Goal: Task Accomplishment & Management: Complete application form

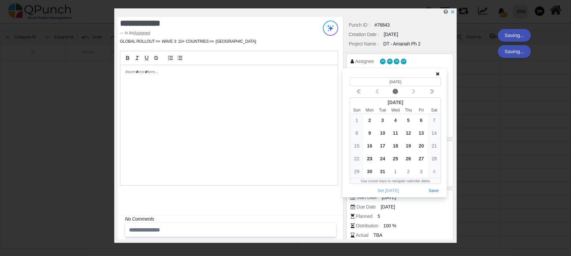
click at [438, 73] on icon at bounding box center [438, 73] width 4 height 5
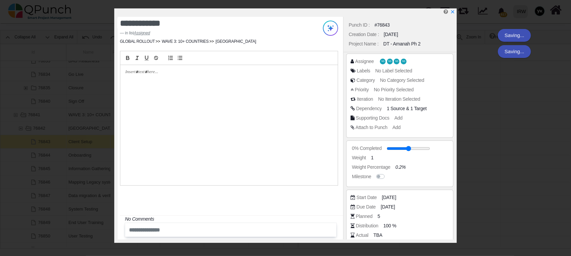
scroll to position [0, 335]
click at [392, 198] on span "[DATE]" at bounding box center [390, 197] width 14 height 7
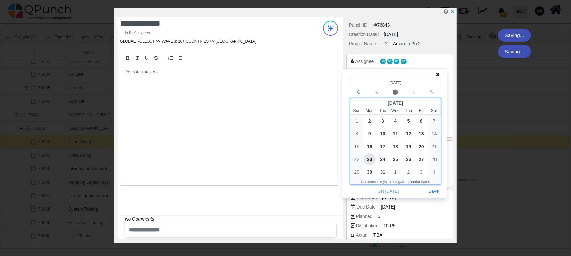
click at [389, 125] on div "4" at bounding box center [395, 121] width 13 height 13
click at [384, 131] on span "10" at bounding box center [382, 133] width 11 height 11
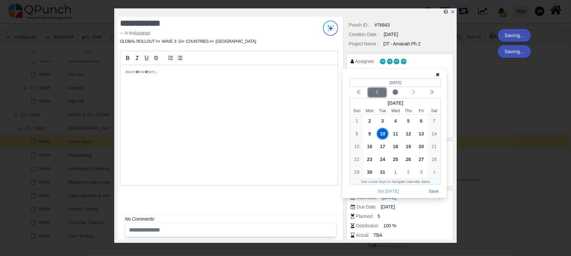
click at [383, 93] on div "Previous month" at bounding box center [377, 92] width 16 height 7
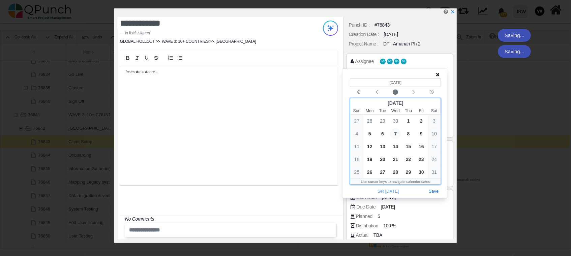
click at [397, 134] on span "7" at bounding box center [395, 133] width 11 height 11
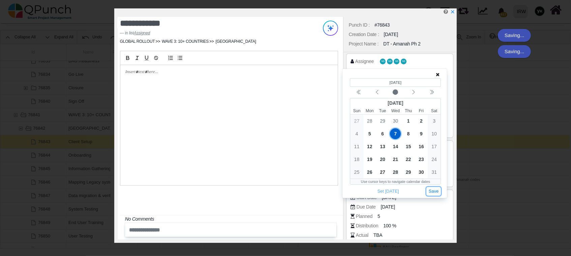
click at [435, 192] on button "Save" at bounding box center [433, 191] width 15 height 9
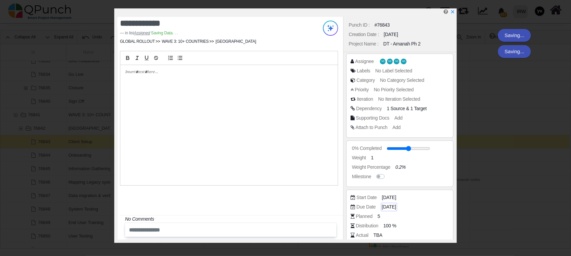
click at [396, 205] on span "[DATE]" at bounding box center [389, 207] width 14 height 7
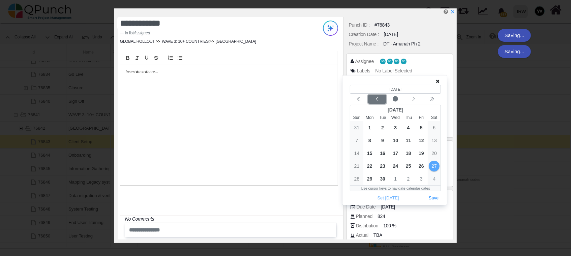
click at [375, 100] on icon "chevron left" at bounding box center [376, 98] width 5 height 5
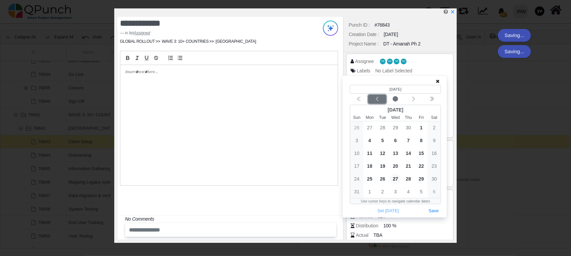
click at [375, 100] on icon "chevron left" at bounding box center [376, 98] width 5 height 5
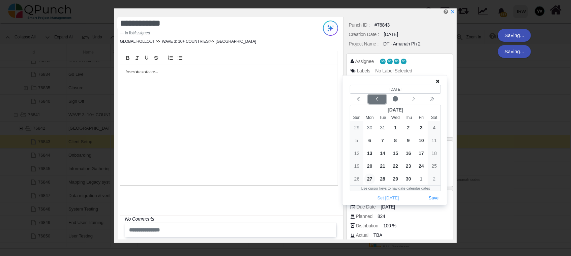
click at [375, 100] on icon "chevron left" at bounding box center [376, 98] width 5 height 5
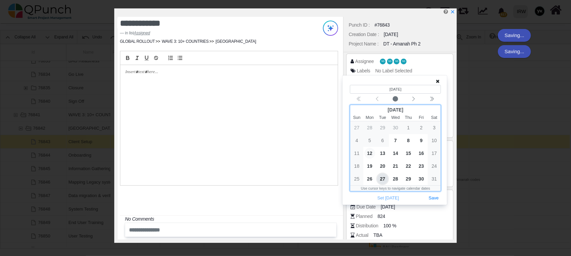
click at [369, 152] on span "12" at bounding box center [369, 153] width 11 height 11
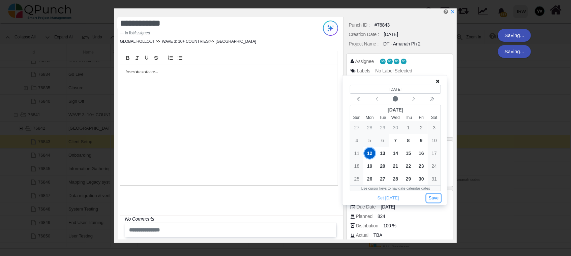
click at [432, 197] on button "Save" at bounding box center [433, 198] width 15 height 9
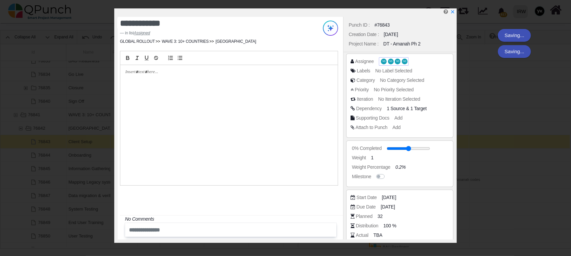
click at [395, 60] on span "NS" at bounding box center [398, 61] width 6 height 5
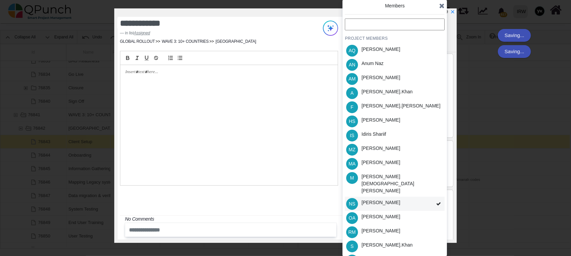
click at [425, 197] on div "NS [PERSON_NAME]" at bounding box center [395, 204] width 100 height 14
click at [425, 189] on div "PROJECT MEMBERS AQ [PERSON_NAME] AN [PERSON_NAME] AM [PERSON_NAME] A [PERSON_NA…" at bounding box center [395, 157] width 100 height 277
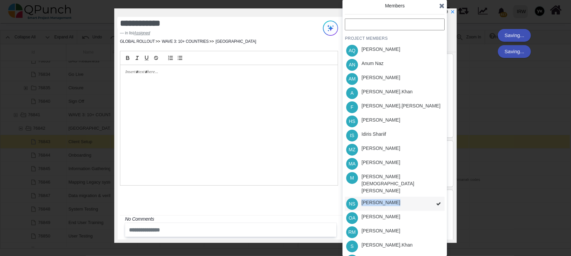
click at [425, 189] on div "PROJECT MEMBERS AQ [PERSON_NAME] AN [PERSON_NAME] AM [PERSON_NAME] A [PERSON_NA…" at bounding box center [395, 157] width 100 height 277
click at [425, 197] on div "NS [PERSON_NAME]" at bounding box center [395, 204] width 100 height 14
click at [425, 189] on div "PROJECT MEMBERS AQ [PERSON_NAME] AN [PERSON_NAME] AM [PERSON_NAME] A [PERSON_NA…" at bounding box center [395, 157] width 100 height 277
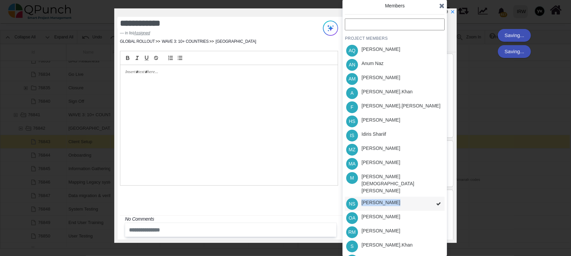
click at [425, 189] on div "PROJECT MEMBERS AQ [PERSON_NAME] AN [PERSON_NAME] AM [PERSON_NAME] A [PERSON_NA…" at bounding box center [395, 157] width 100 height 277
click at [426, 197] on div "NS [PERSON_NAME]" at bounding box center [395, 204] width 100 height 14
click at [426, 189] on div "PROJECT MEMBERS AQ [PERSON_NAME] AN [PERSON_NAME] AM [PERSON_NAME] A [PERSON_NA…" at bounding box center [395, 157] width 100 height 277
drag, startPoint x: 426, startPoint y: 189, endPoint x: 432, endPoint y: 194, distance: 7.6
click at [431, 193] on div "PROJECT MEMBERS AQ [PERSON_NAME] AN [PERSON_NAME] AM [PERSON_NAME] A [PERSON_NA…" at bounding box center [395, 157] width 100 height 277
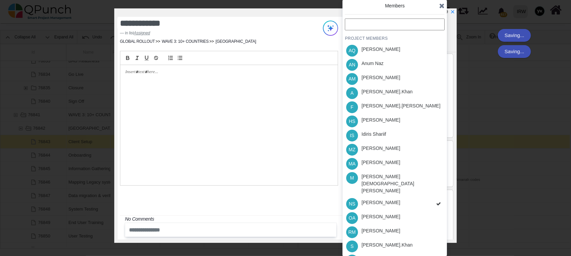
click at [432, 194] on div "PROJECT MEMBERS AQ [PERSON_NAME] AN [PERSON_NAME] AM [PERSON_NAME] A [PERSON_NA…" at bounding box center [395, 157] width 100 height 277
click at [432, 197] on span at bounding box center [438, 204] width 12 height 14
click at [432, 194] on div "PROJECT MEMBERS AQ [PERSON_NAME] AN [PERSON_NAME] AM [PERSON_NAME] A [PERSON_NA…" at bounding box center [395, 157] width 100 height 277
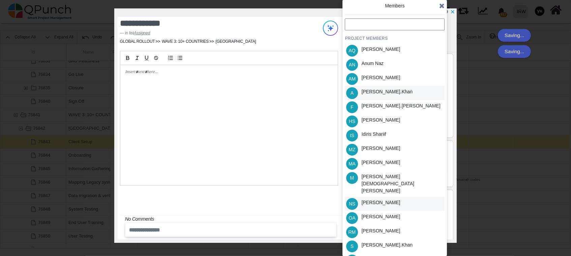
click at [370, 92] on div "[PERSON_NAME].khan" at bounding box center [386, 91] width 51 height 7
click at [377, 242] on div "[PERSON_NAME].khan" at bounding box center [386, 245] width 51 height 7
click at [380, 213] on div "[PERSON_NAME]" at bounding box center [380, 216] width 39 height 7
drag, startPoint x: 382, startPoint y: 119, endPoint x: 386, endPoint y: 122, distance: 4.6
click at [382, 120] on div "[PERSON_NAME]" at bounding box center [380, 120] width 39 height 7
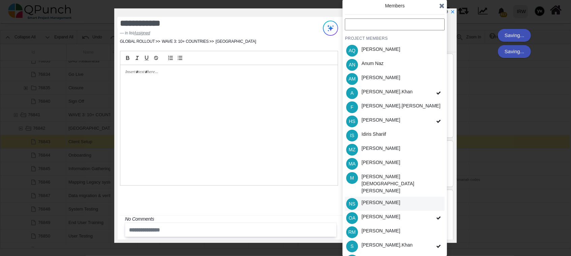
click at [441, 8] on icon at bounding box center [441, 5] width 5 height 7
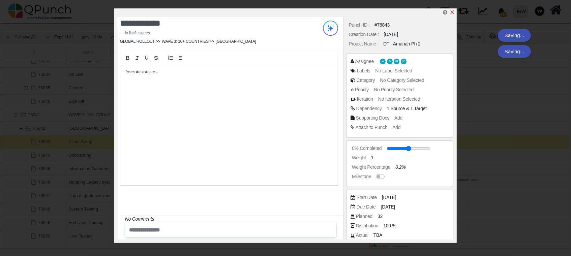
click at [453, 9] on icon "x" at bounding box center [452, 11] width 5 height 5
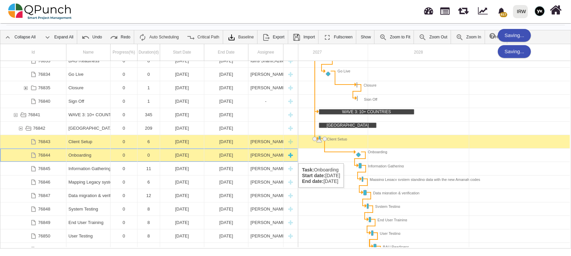
click at [91, 157] on div "Onboarding" at bounding box center [88, 155] width 40 height 13
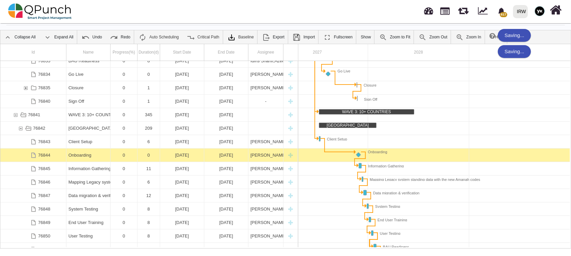
click at [91, 157] on div "Onboarding" at bounding box center [88, 155] width 40 height 13
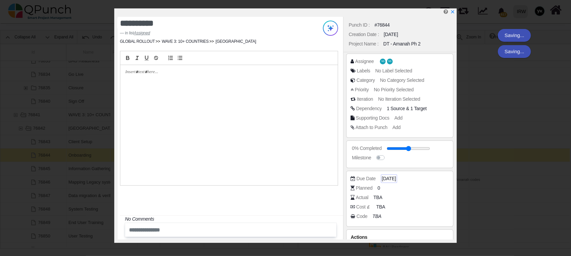
click at [396, 180] on span "[DATE]" at bounding box center [389, 178] width 14 height 7
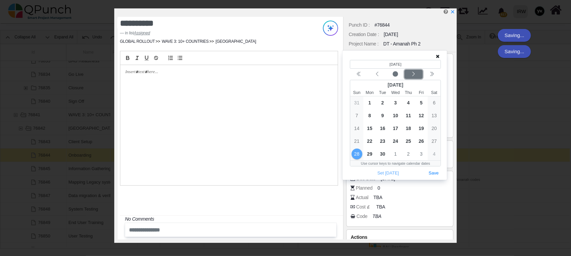
click at [412, 73] on icon "chevron left" at bounding box center [413, 73] width 5 height 5
click at [378, 72] on icon "chevron left" at bounding box center [376, 73] width 5 height 5
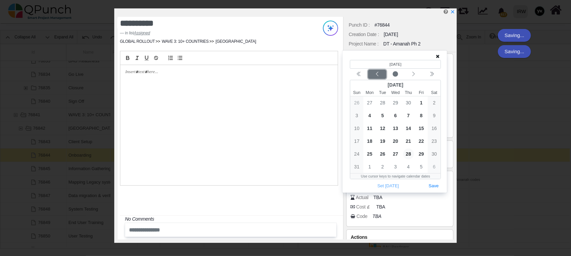
click at [378, 72] on icon "chevron left" at bounding box center [376, 73] width 5 height 5
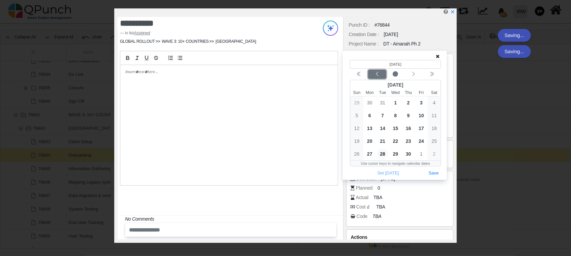
click at [378, 72] on icon "chevron left" at bounding box center [376, 73] width 5 height 5
click at [386, 125] on span "13" at bounding box center [382, 128] width 11 height 11
click at [431, 171] on button "Save" at bounding box center [433, 173] width 15 height 9
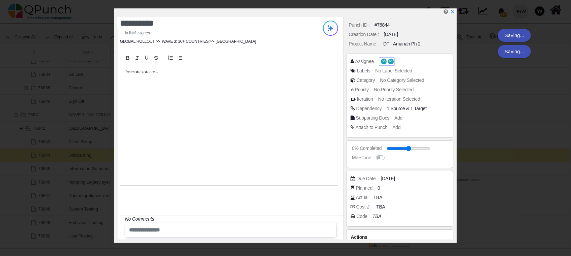
click at [386, 62] on span "NS" at bounding box center [384, 62] width 6 height 6
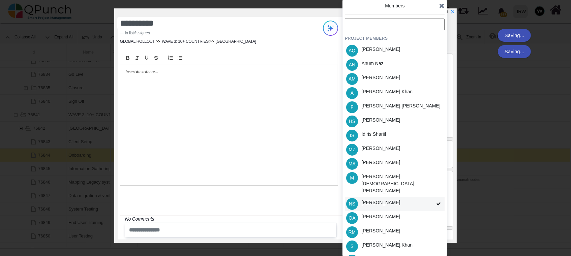
click at [434, 197] on span at bounding box center [438, 204] width 12 height 14
click at [434, 192] on div "PROJECT MEMBERS AQ [PERSON_NAME] AN [PERSON_NAME] AM [PERSON_NAME] A [PERSON_NA…" at bounding box center [395, 157] width 100 height 277
click at [379, 129] on div "Idiris Shariif" at bounding box center [373, 135] width 29 height 14
click at [388, 91] on div "[PERSON_NAME].khan" at bounding box center [387, 93] width 56 height 14
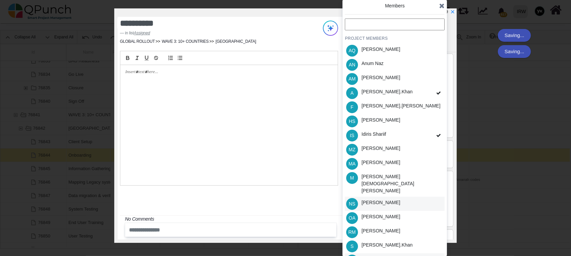
click at [391, 253] on div "[PERSON_NAME]" at bounding box center [380, 260] width 43 height 14
click at [441, 6] on icon at bounding box center [441, 5] width 5 height 7
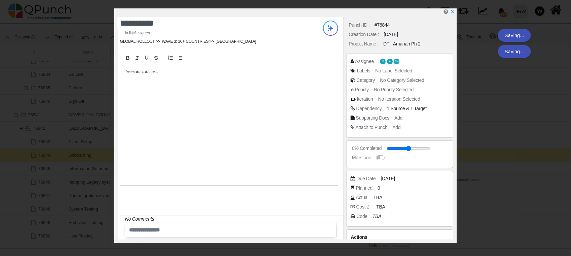
click at [453, 15] on div at bounding box center [287, 12] width 338 height 8
drag, startPoint x: 453, startPoint y: 11, endPoint x: 452, endPoint y: 5, distance: 5.5
click at [453, 10] on icon "x" at bounding box center [452, 11] width 5 height 5
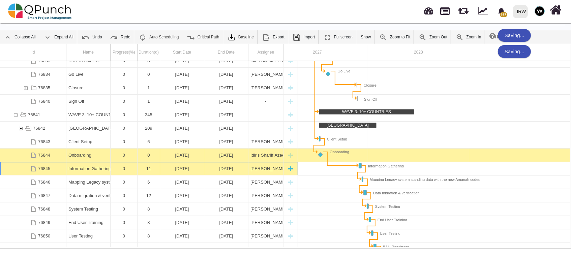
click at [104, 168] on div "Information Gathering" at bounding box center [88, 168] width 40 height 13
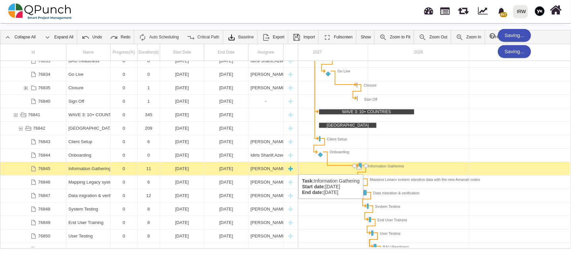
click at [105, 168] on div "Information Gathering" at bounding box center [88, 168] width 40 height 13
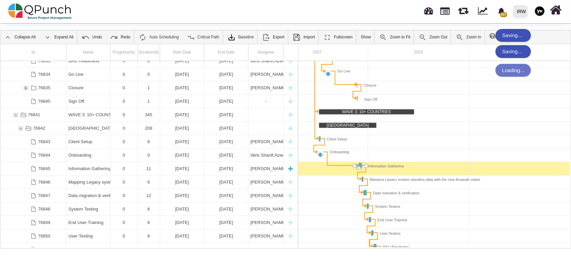
click at [105, 168] on div "Information Gathering" at bounding box center [88, 168] width 40 height 13
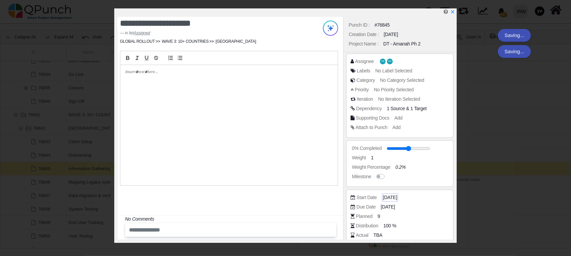
click at [386, 197] on span "[DATE]" at bounding box center [390, 197] width 14 height 7
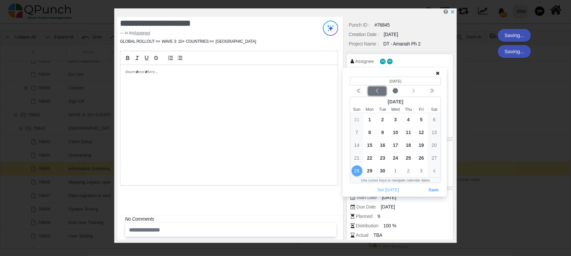
click at [376, 90] on icon "chevron left" at bounding box center [376, 90] width 5 height 5
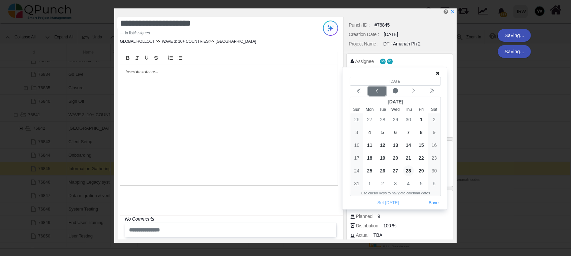
click at [376, 90] on icon "chevron left" at bounding box center [376, 90] width 5 height 5
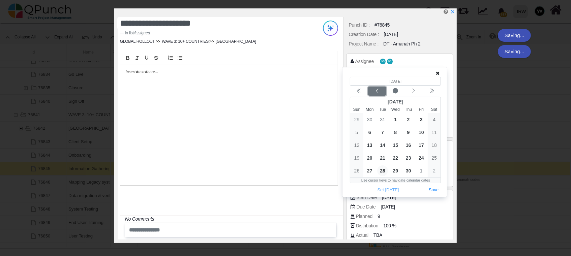
click at [376, 90] on icon "chevron left" at bounding box center [376, 90] width 5 height 5
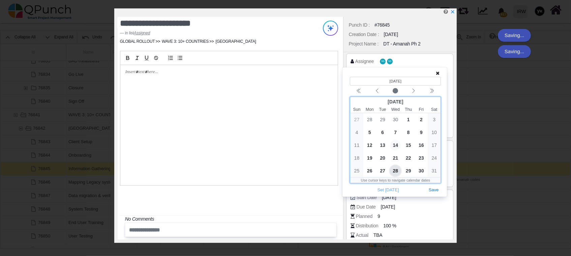
click at [397, 145] on span "14" at bounding box center [395, 145] width 11 height 11
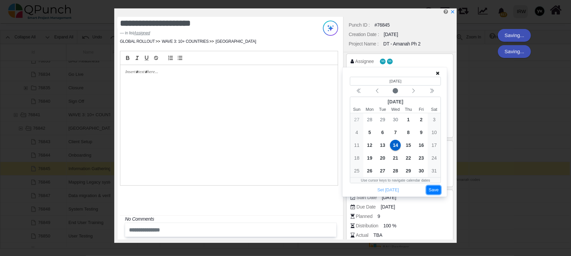
click at [431, 187] on button "Save" at bounding box center [433, 190] width 15 height 9
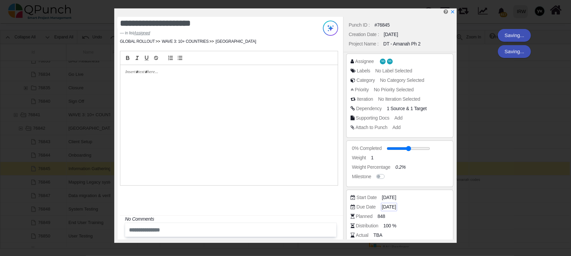
click at [391, 206] on span "[DATE]" at bounding box center [389, 207] width 14 height 7
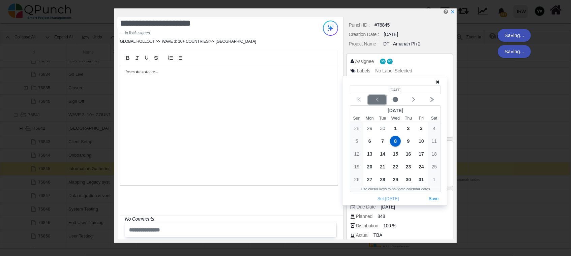
click at [377, 98] on icon "chevron left" at bounding box center [377, 99] width 2 height 4
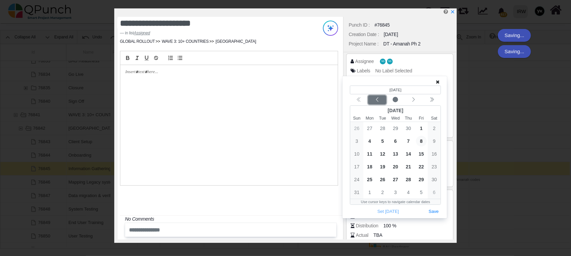
click at [377, 98] on icon "chevron left" at bounding box center [377, 99] width 2 height 4
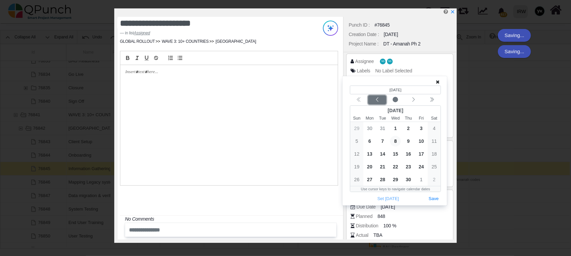
click at [377, 98] on icon "chevron left" at bounding box center [377, 99] width 2 height 4
click at [373, 100] on div "Previous month" at bounding box center [377, 100] width 16 height 7
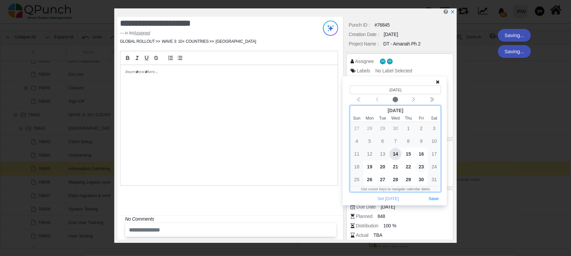
click at [418, 165] on span "23" at bounding box center [421, 166] width 11 height 11
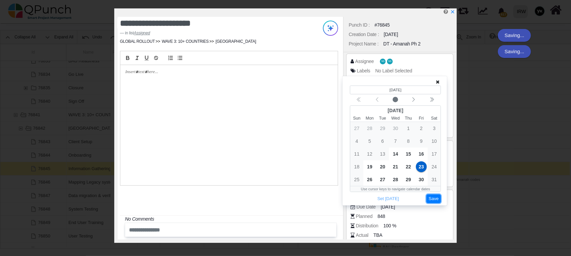
click at [435, 196] on button "Save" at bounding box center [433, 198] width 15 height 9
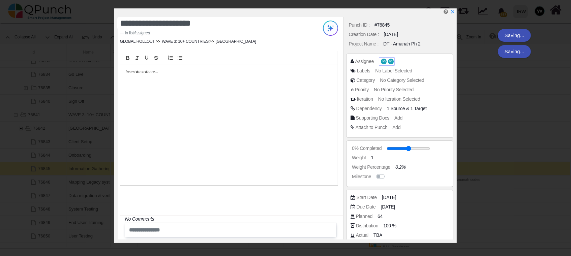
click at [388, 60] on span "NS" at bounding box center [391, 62] width 6 height 6
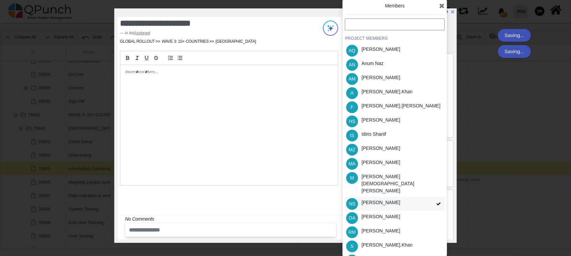
click at [429, 197] on div "NS [PERSON_NAME]" at bounding box center [395, 204] width 100 height 14
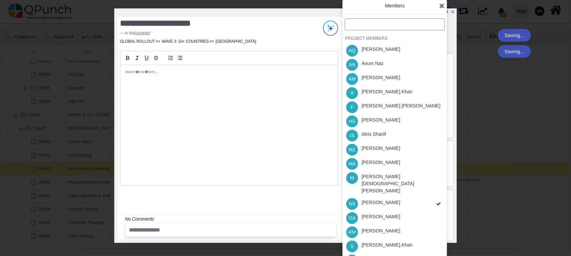
click at [429, 191] on div "PROJECT MEMBERS AQ [PERSON_NAME] AN [PERSON_NAME] AM [PERSON_NAME] A [PERSON_NA…" at bounding box center [395, 157] width 100 height 277
click at [429, 197] on div "NS [PERSON_NAME]" at bounding box center [395, 204] width 100 height 14
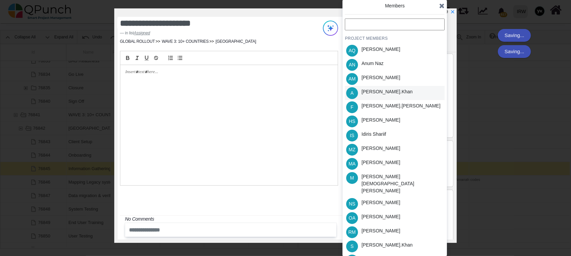
click at [385, 91] on div "[PERSON_NAME].khan" at bounding box center [386, 91] width 51 height 7
click at [386, 132] on div "Idiris Shariif" at bounding box center [373, 135] width 29 height 14
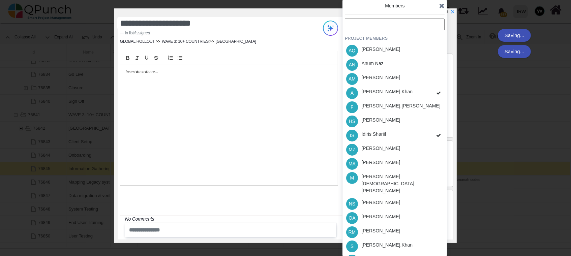
click at [386, 120] on div "PROJECT MEMBERS AQ [PERSON_NAME] AN [PERSON_NAME] AM [PERSON_NAME] A [PERSON_NA…" at bounding box center [395, 157] width 100 height 277
click at [386, 120] on div "[PERSON_NAME]" at bounding box center [380, 120] width 39 height 7
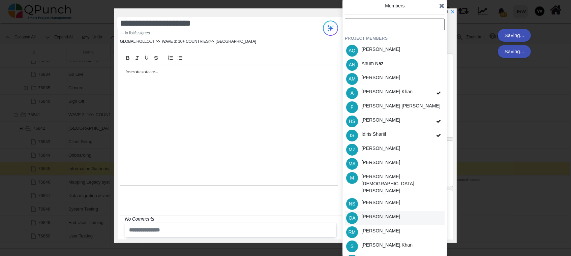
click at [389, 211] on div "OA [PERSON_NAME]" at bounding box center [395, 218] width 100 height 14
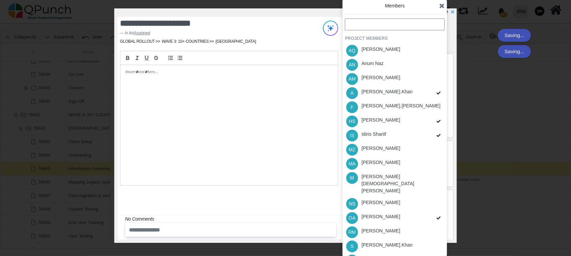
click at [386, 232] on div "PROJECT MEMBERS AQ [PERSON_NAME] AN [PERSON_NAME] AM [PERSON_NAME] A [PERSON_NA…" at bounding box center [395, 157] width 100 height 277
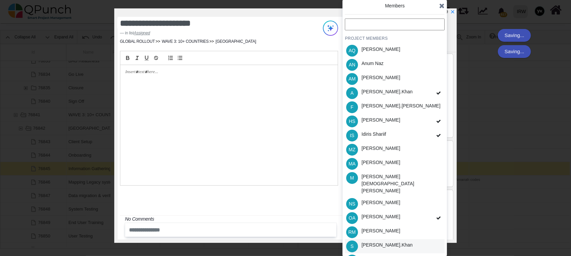
click at [386, 242] on div "[PERSON_NAME].khan" at bounding box center [386, 245] width 51 height 7
click at [391, 247] on div "PROJECT MEMBERS AQ [PERSON_NAME] AN [PERSON_NAME] AM [PERSON_NAME] A [PERSON_NA…" at bounding box center [395, 157] width 100 height 277
click at [391, 256] on div "[PERSON_NAME]" at bounding box center [380, 259] width 39 height 7
click at [441, 5] on icon at bounding box center [441, 5] width 5 height 7
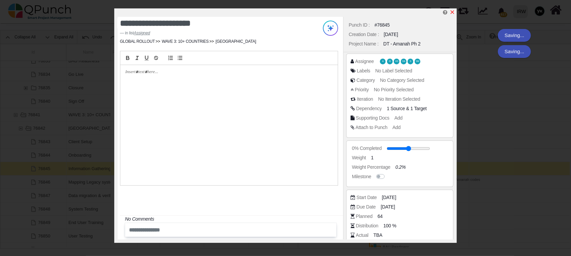
click at [452, 12] on icon "x" at bounding box center [452, 11] width 5 height 5
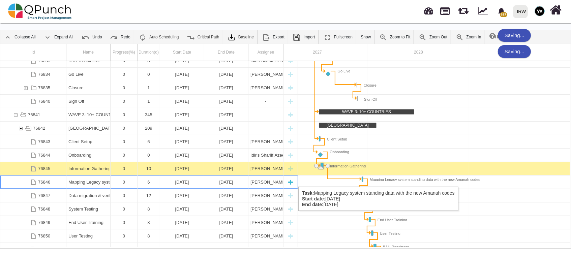
click at [83, 180] on div "Mapping Legacy system standing data with the new Amanah codes" at bounding box center [88, 182] width 40 height 13
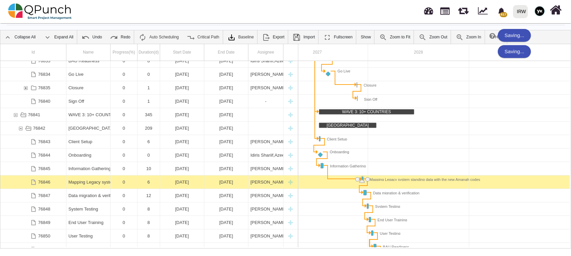
click at [83, 180] on div "Mapping Legacy system standing data with the new Amanah codes" at bounding box center [88, 182] width 40 height 13
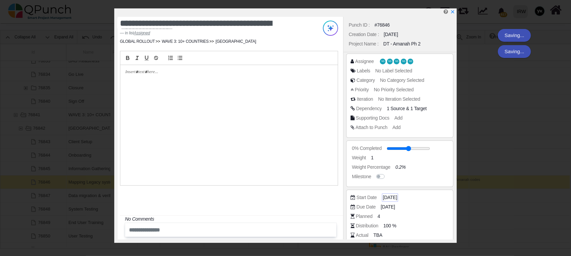
click at [390, 201] on span "[DATE]" at bounding box center [390, 197] width 14 height 7
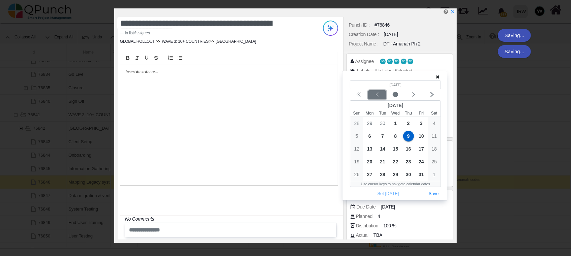
click at [379, 94] on icon "chevron left" at bounding box center [376, 94] width 5 height 5
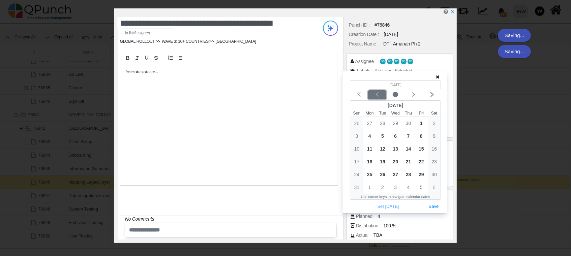
click at [379, 94] on icon "chevron left" at bounding box center [376, 94] width 5 height 5
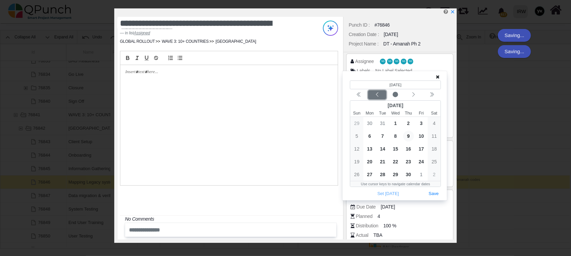
click at [379, 94] on icon "chevron left" at bounding box center [376, 94] width 5 height 5
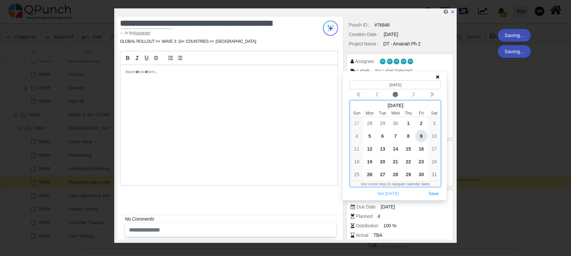
click at [373, 174] on span "26" at bounding box center [369, 174] width 11 height 11
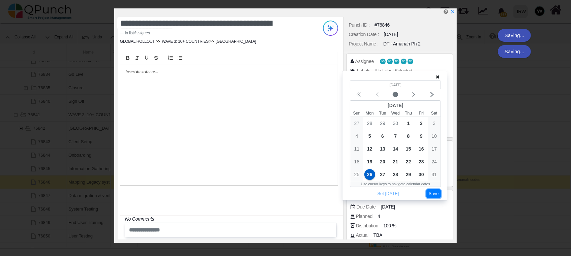
click at [432, 195] on button "Save" at bounding box center [433, 193] width 15 height 9
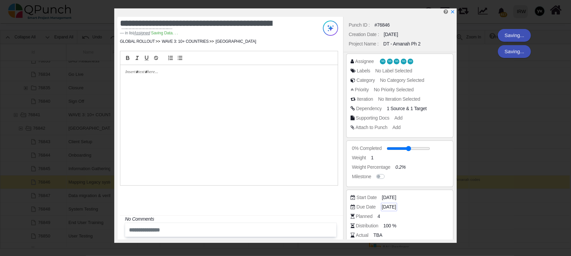
click at [396, 210] on span "[DATE]" at bounding box center [389, 207] width 14 height 7
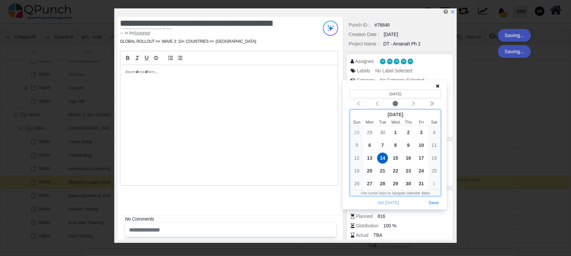
click at [405, 183] on span "30" at bounding box center [408, 183] width 11 height 11
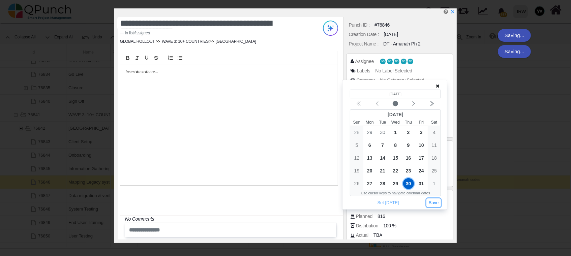
click at [432, 204] on button "Save" at bounding box center [433, 202] width 15 height 9
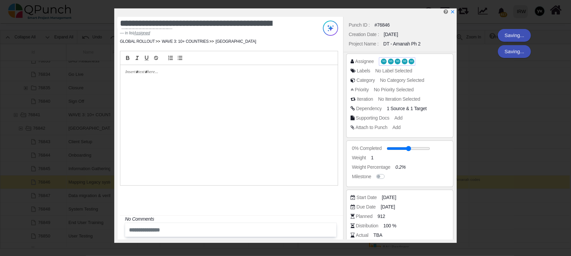
click at [395, 63] on span "NS" at bounding box center [398, 61] width 6 height 5
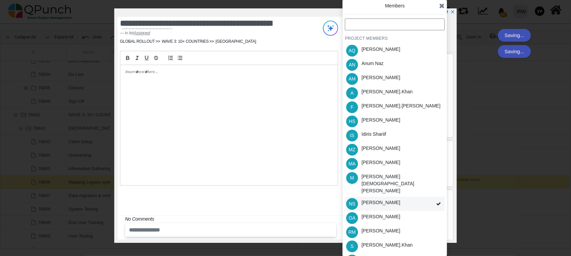
click at [431, 197] on div "NS [PERSON_NAME]" at bounding box center [395, 204] width 100 height 14
click at [431, 190] on div "PROJECT MEMBERS AQ [PERSON_NAME] AN [PERSON_NAME] AM [PERSON_NAME] A [PERSON_NA…" at bounding box center [395, 157] width 100 height 277
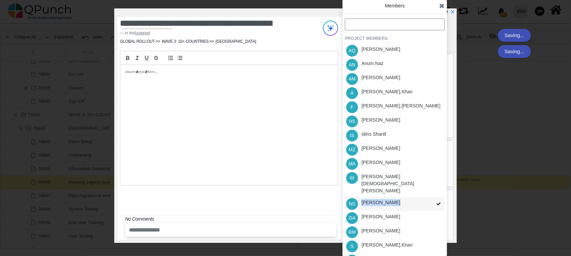
click at [431, 190] on div "PROJECT MEMBERS AQ [PERSON_NAME] AN [PERSON_NAME] AM [PERSON_NAME] A [PERSON_NA…" at bounding box center [395, 157] width 100 height 277
click at [431, 197] on div "NS [PERSON_NAME]" at bounding box center [395, 204] width 100 height 14
click at [431, 190] on div "PROJECT MEMBERS AQ [PERSON_NAME] AN [PERSON_NAME] AM [PERSON_NAME] A [PERSON_NA…" at bounding box center [395, 157] width 100 height 277
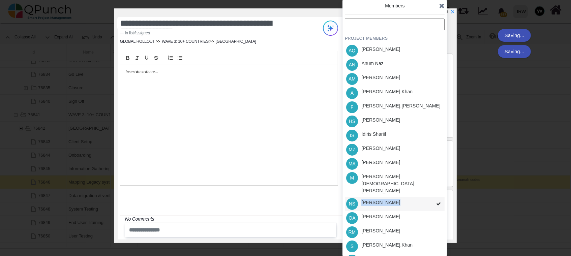
click at [431, 190] on div "PROJECT MEMBERS AQ [PERSON_NAME] AN [PERSON_NAME] AM [PERSON_NAME] A [PERSON_NA…" at bounding box center [395, 157] width 100 height 277
click at [431, 197] on div "NS [PERSON_NAME]" at bounding box center [395, 204] width 100 height 14
click at [431, 190] on div "PROJECT MEMBERS AQ [PERSON_NAME] AN [PERSON_NAME] AM [PERSON_NAME] A [PERSON_NA…" at bounding box center [395, 157] width 100 height 277
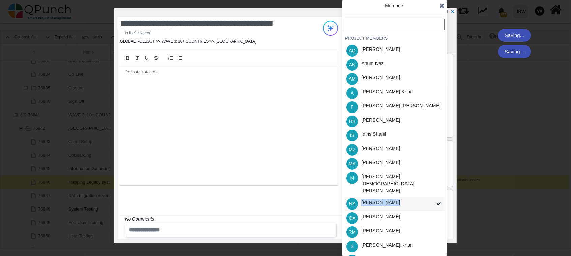
click at [431, 197] on div "NS [PERSON_NAME]" at bounding box center [395, 204] width 100 height 14
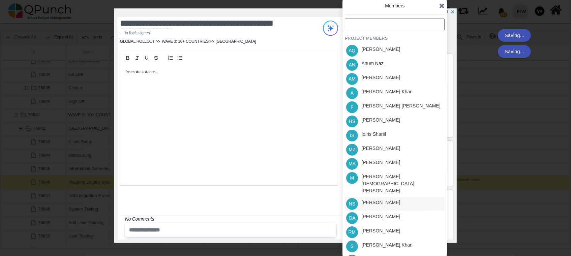
click at [431, 190] on div "PROJECT MEMBERS AQ [PERSON_NAME] AN [PERSON_NAME] AM [PERSON_NAME] A [PERSON_NA…" at bounding box center [395, 157] width 100 height 277
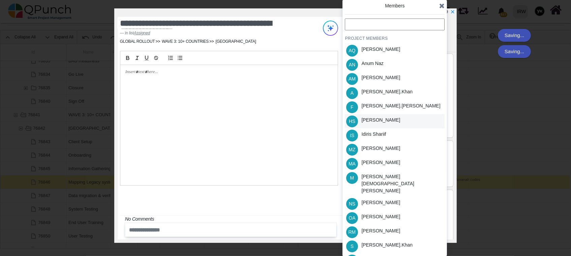
click at [385, 121] on div "[PERSON_NAME]" at bounding box center [380, 120] width 39 height 7
click at [375, 91] on div "[PERSON_NAME].khan" at bounding box center [386, 91] width 51 height 7
click at [409, 239] on div "S [PERSON_NAME].khan" at bounding box center [395, 246] width 100 height 14
click at [389, 211] on div "OA [PERSON_NAME]" at bounding box center [395, 218] width 100 height 14
click at [442, 4] on icon at bounding box center [441, 5] width 5 height 7
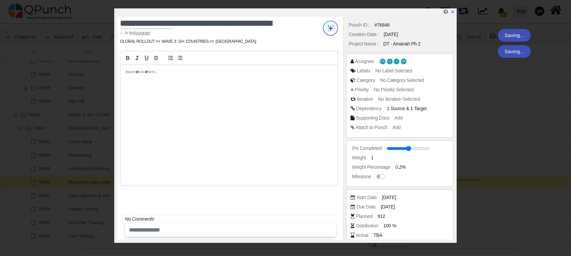
click at [450, 10] on div at bounding box center [287, 12] width 338 height 8
click at [451, 10] on icon "x" at bounding box center [452, 11] width 5 height 5
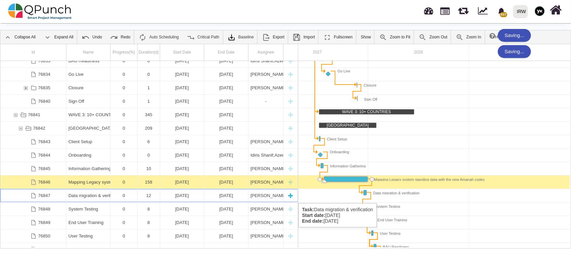
click at [75, 196] on div "Data migration & verification" at bounding box center [88, 195] width 40 height 13
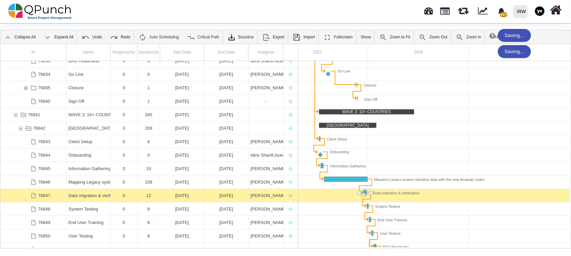
click at [75, 196] on div "Data migration & verification" at bounding box center [88, 195] width 40 height 13
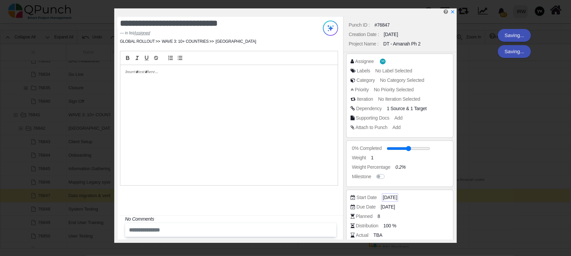
click at [388, 196] on span "[DATE]" at bounding box center [390, 197] width 14 height 7
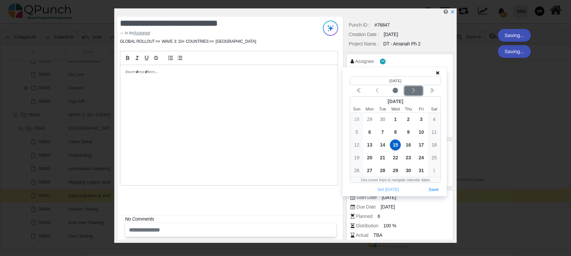
click at [416, 89] on icon "chevron left" at bounding box center [413, 90] width 5 height 5
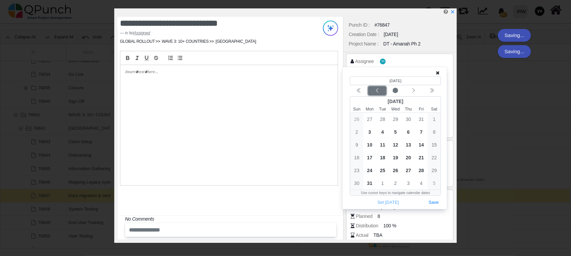
click at [378, 89] on icon "chevron left" at bounding box center [376, 90] width 5 height 5
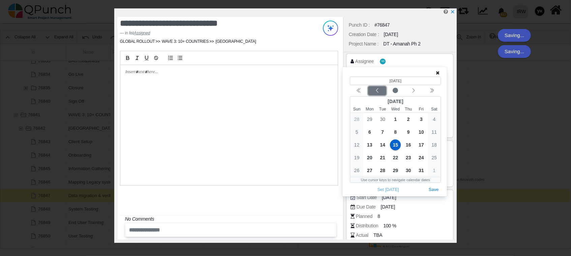
click at [378, 89] on icon "chevron left" at bounding box center [376, 90] width 5 height 5
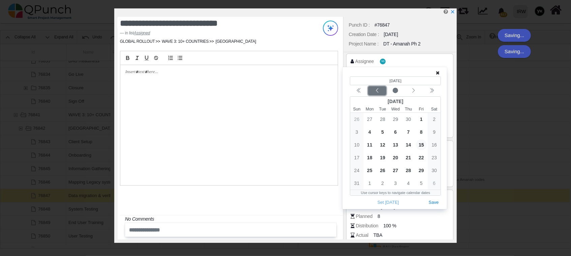
click at [378, 89] on icon "chevron left" at bounding box center [376, 90] width 5 height 5
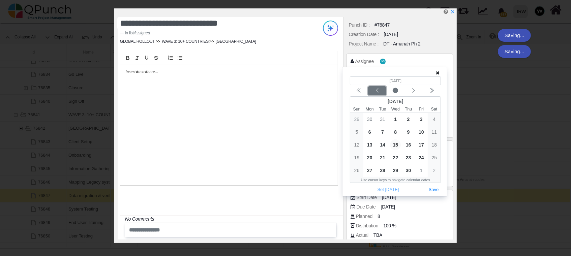
click at [378, 89] on icon "chevron left" at bounding box center [376, 90] width 5 height 5
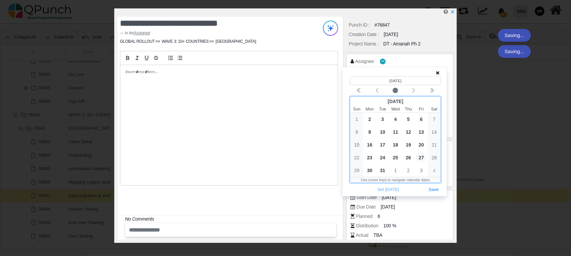
click at [418, 158] on span "27" at bounding box center [421, 157] width 11 height 11
click at [370, 119] on span "2" at bounding box center [369, 119] width 11 height 11
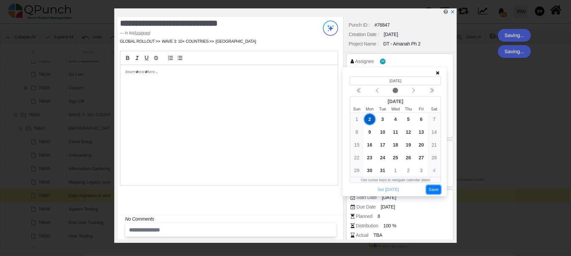
click at [436, 190] on button "Save" at bounding box center [433, 189] width 15 height 9
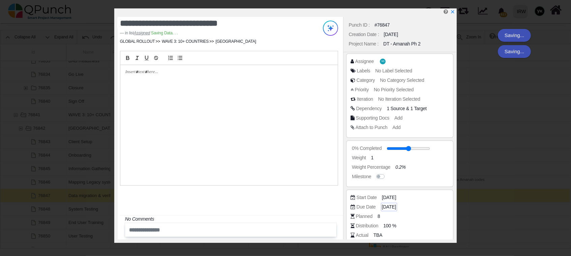
click at [395, 207] on span "[DATE]" at bounding box center [389, 207] width 14 height 7
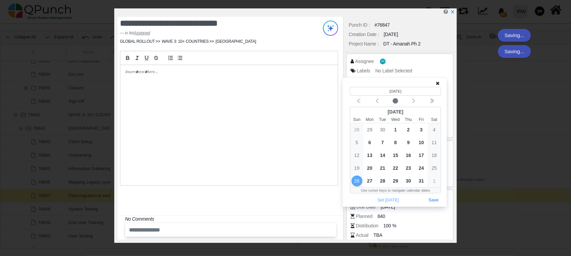
click at [435, 81] on div at bounding box center [395, 83] width 90 height 7
click at [437, 84] on icon at bounding box center [438, 83] width 4 height 5
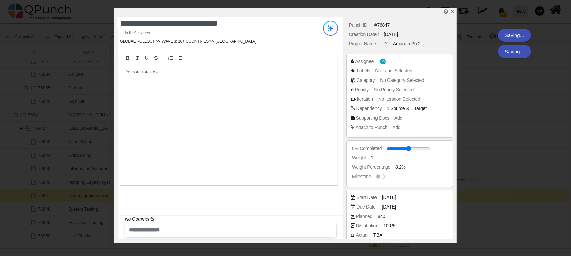
click at [385, 207] on span "[DATE]" at bounding box center [389, 207] width 14 height 7
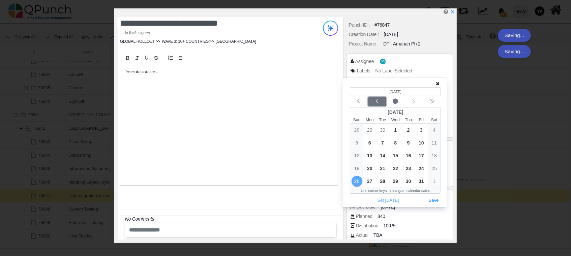
click at [381, 101] on div "Previous month" at bounding box center [377, 101] width 16 height 7
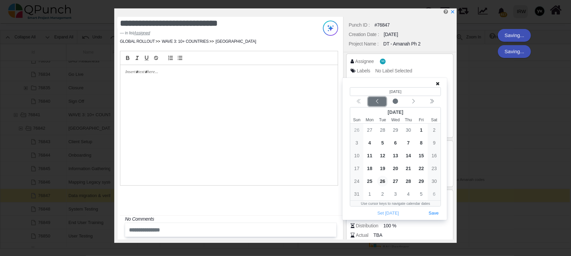
click at [381, 101] on div "Previous month" at bounding box center [377, 101] width 16 height 7
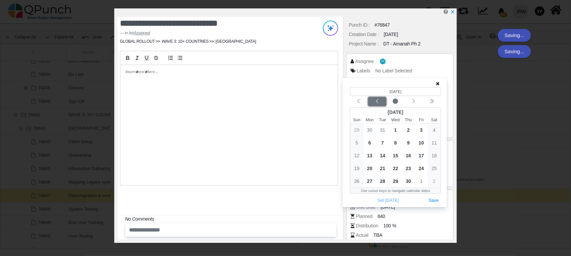
click at [381, 101] on div "Previous month" at bounding box center [377, 101] width 16 height 7
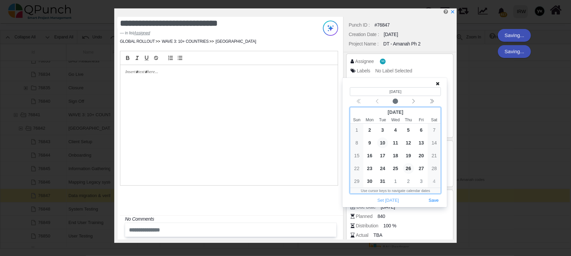
click at [385, 141] on span "10" at bounding box center [382, 142] width 11 height 11
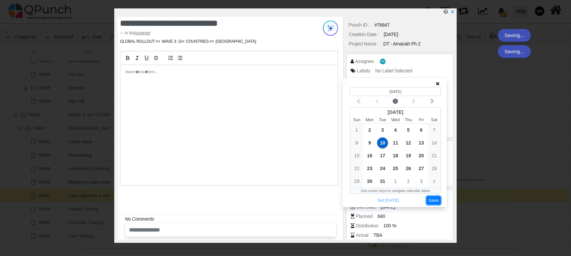
click at [429, 197] on button "Save" at bounding box center [433, 200] width 15 height 9
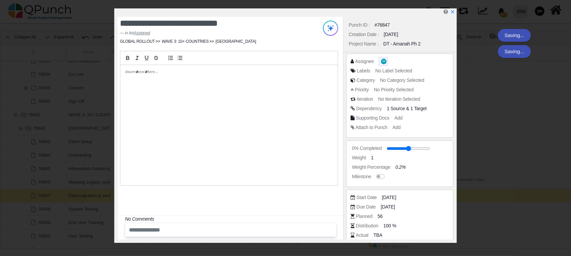
click at [382, 60] on span "NS" at bounding box center [383, 61] width 3 height 2
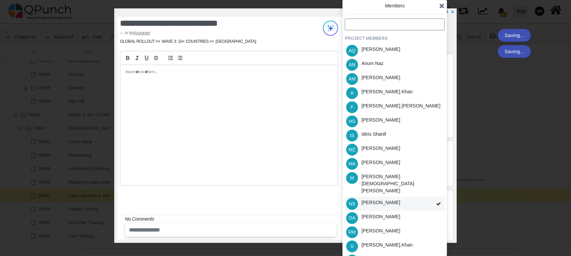
click at [402, 197] on div "NS [PERSON_NAME]" at bounding box center [395, 204] width 100 height 14
click at [376, 132] on div "Idiris Shariif" at bounding box center [373, 134] width 25 height 7
click at [383, 94] on div "[PERSON_NAME].khan" at bounding box center [386, 91] width 51 height 7
click at [386, 121] on div "[PERSON_NAME]" at bounding box center [380, 120] width 39 height 7
click at [382, 213] on div "[PERSON_NAME]" at bounding box center [380, 216] width 39 height 7
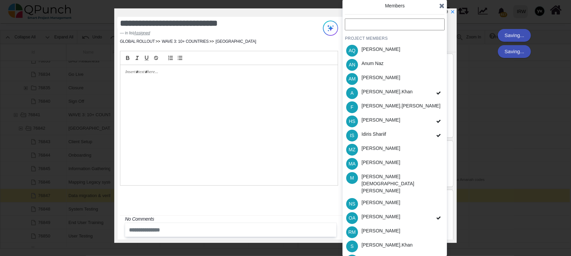
click at [389, 239] on div "[PERSON_NAME].khan" at bounding box center [387, 246] width 56 height 14
click at [392, 249] on div "PROJECT MEMBERS AQ [PERSON_NAME] AN [PERSON_NAME] AM [PERSON_NAME] A [PERSON_NA…" at bounding box center [395, 157] width 100 height 277
click at [392, 256] on div "[PERSON_NAME]" at bounding box center [380, 259] width 39 height 7
click at [442, 6] on icon at bounding box center [441, 5] width 5 height 7
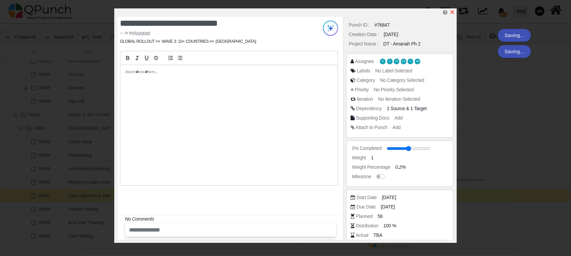
click at [455, 13] on icon "x" at bounding box center [452, 11] width 5 height 5
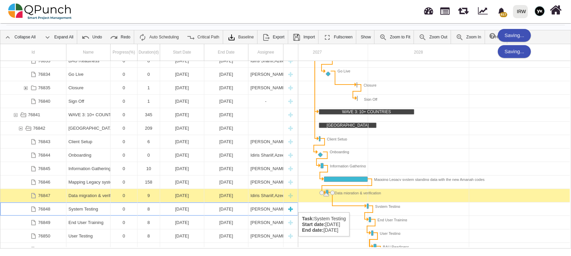
click at [92, 206] on div "System Testing" at bounding box center [88, 209] width 40 height 13
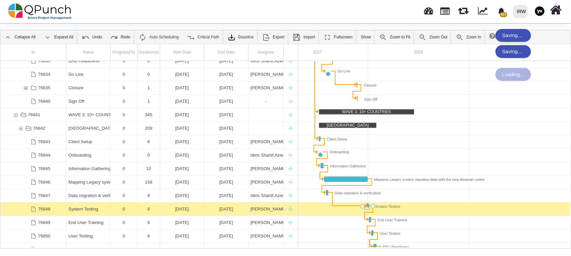
click at [92, 206] on div "System Testing" at bounding box center [88, 209] width 40 height 13
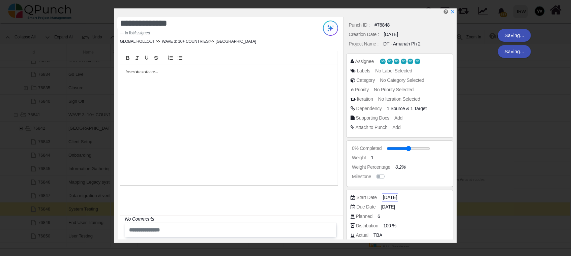
click at [392, 197] on span "[DATE]" at bounding box center [390, 197] width 14 height 7
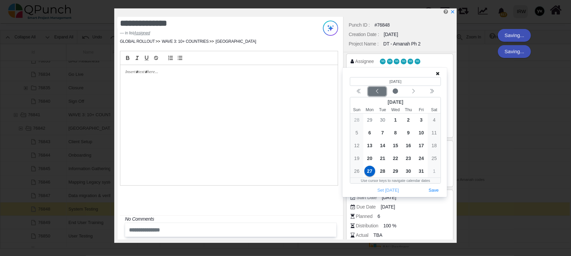
click at [380, 95] on button "Previous month" at bounding box center [377, 91] width 18 height 9
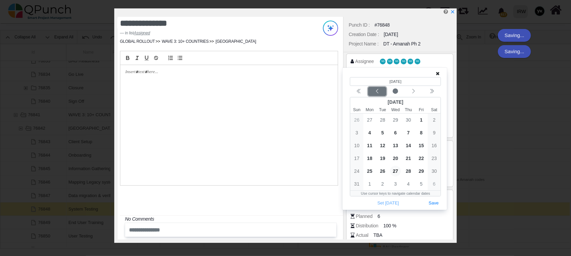
click at [380, 91] on div "Previous month" at bounding box center [377, 91] width 16 height 7
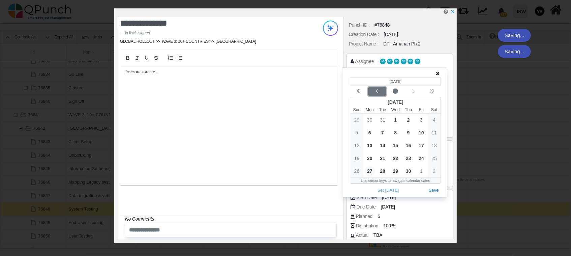
click at [380, 91] on div "Previous month" at bounding box center [377, 91] width 16 height 7
click at [393, 130] on span "11" at bounding box center [395, 132] width 11 height 11
click at [434, 190] on button "Save" at bounding box center [433, 190] width 15 height 9
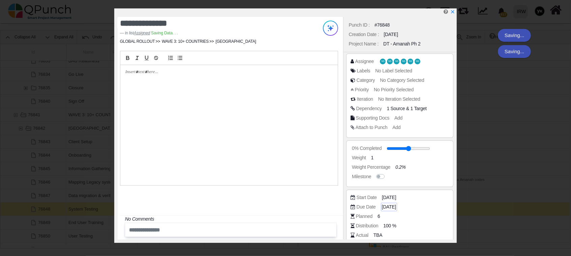
click at [396, 206] on span "[DATE]" at bounding box center [389, 207] width 14 height 7
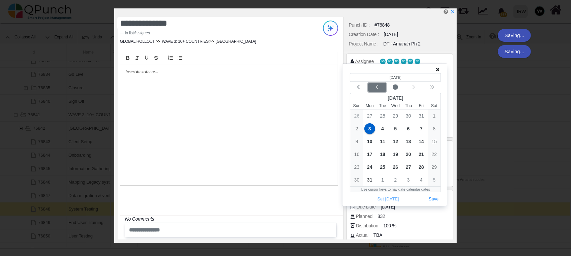
click at [377, 89] on icon "chevron left" at bounding box center [376, 87] width 5 height 5
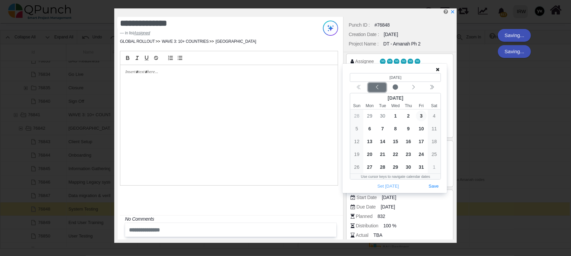
click at [377, 89] on icon "chevron left" at bounding box center [376, 87] width 5 height 5
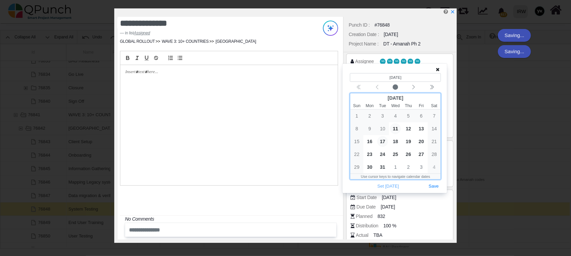
click at [380, 139] on span "17" at bounding box center [382, 141] width 11 height 11
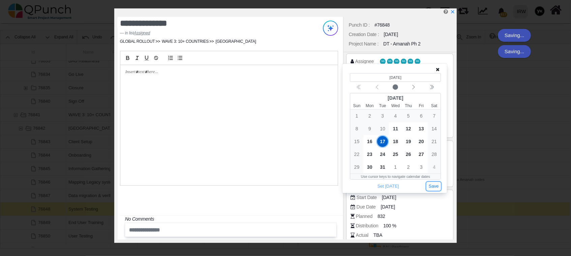
click at [433, 184] on button "Save" at bounding box center [433, 186] width 15 height 9
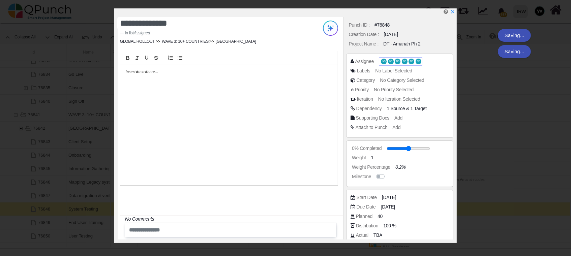
click at [396, 62] on span "NS" at bounding box center [397, 61] width 3 height 2
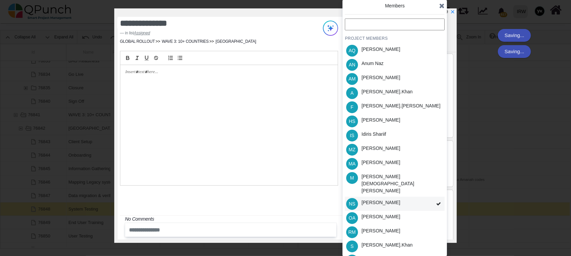
click at [429, 197] on div "NS [PERSON_NAME]" at bounding box center [395, 204] width 100 height 14
click at [429, 189] on div "PROJECT MEMBERS AQ [PERSON_NAME] AN [PERSON_NAME] AM [PERSON_NAME] A [PERSON_NA…" at bounding box center [395, 157] width 100 height 277
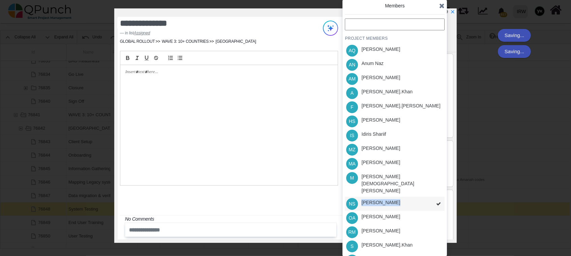
click at [429, 189] on div "PROJECT MEMBERS AQ [PERSON_NAME] AN [PERSON_NAME] AM [PERSON_NAME] A [PERSON_NA…" at bounding box center [395, 157] width 100 height 277
click at [429, 197] on div "NS [PERSON_NAME]" at bounding box center [395, 204] width 100 height 14
click at [429, 189] on div "PROJECT MEMBERS AQ [PERSON_NAME] AN [PERSON_NAME] AM [PERSON_NAME] A [PERSON_NA…" at bounding box center [395, 157] width 100 height 277
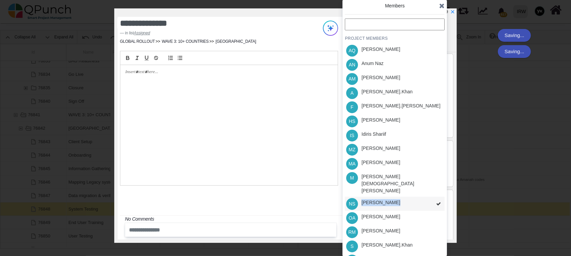
click at [429, 189] on div "PROJECT MEMBERS AQ [PERSON_NAME] AN [PERSON_NAME] AM [PERSON_NAME] A [PERSON_NA…" at bounding box center [395, 157] width 100 height 277
click at [429, 197] on div "NS [PERSON_NAME]" at bounding box center [395, 204] width 100 height 14
click at [429, 189] on div "PROJECT MEMBERS AQ [PERSON_NAME] AN [PERSON_NAME] AM [PERSON_NAME] A [PERSON_NA…" at bounding box center [395, 157] width 100 height 277
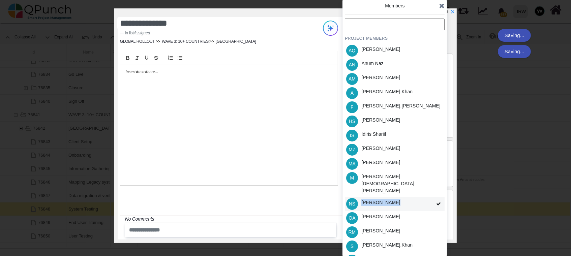
click at [429, 197] on div "NS [PERSON_NAME]" at bounding box center [395, 204] width 100 height 14
click at [429, 189] on div "PROJECT MEMBERS AQ [PERSON_NAME] AN [PERSON_NAME] AM [PERSON_NAME] A [PERSON_NA…" at bounding box center [395, 157] width 100 height 277
click at [429, 197] on div "NS [PERSON_NAME]" at bounding box center [395, 204] width 100 height 14
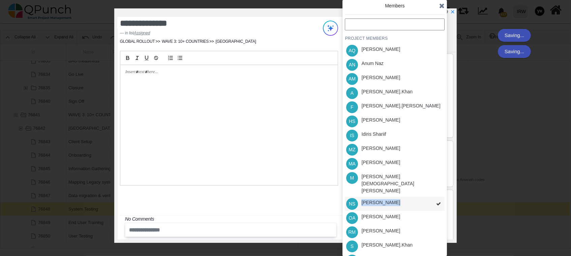
click at [429, 189] on div "PROJECT MEMBERS AQ [PERSON_NAME] AN [PERSON_NAME] AM [PERSON_NAME] A [PERSON_NA…" at bounding box center [395, 157] width 100 height 277
click at [429, 197] on div "NS [PERSON_NAME]" at bounding box center [395, 204] width 100 height 14
click at [429, 189] on div "PROJECT MEMBERS AQ [PERSON_NAME] AN [PERSON_NAME] AM [PERSON_NAME] A [PERSON_NA…" at bounding box center [395, 157] width 100 height 277
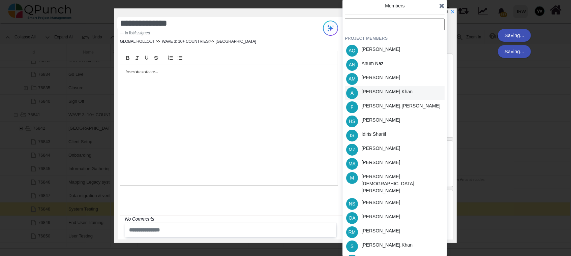
click at [392, 92] on div "A Azeem.khan" at bounding box center [395, 93] width 100 height 14
click at [385, 239] on div "[PERSON_NAME].khan" at bounding box center [387, 246] width 56 height 14
click at [396, 253] on div "[PERSON_NAME]" at bounding box center [380, 260] width 43 height 14
click at [395, 211] on div "OA [PERSON_NAME]" at bounding box center [395, 218] width 100 height 14
drag, startPoint x: 410, startPoint y: 114, endPoint x: 422, endPoint y: 114, distance: 12.2
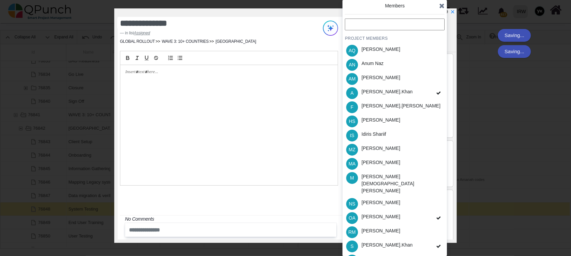
click at [410, 115] on div "HS [PERSON_NAME]" at bounding box center [395, 121] width 100 height 14
click at [442, 3] on icon at bounding box center [441, 5] width 5 height 7
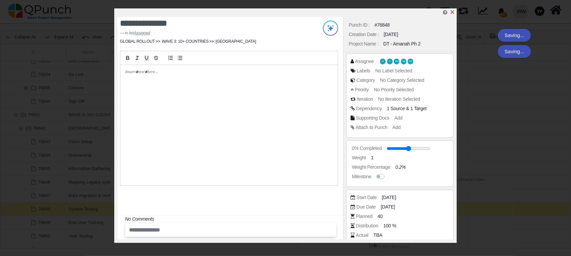
click at [452, 10] on icon "x" at bounding box center [452, 11] width 5 height 5
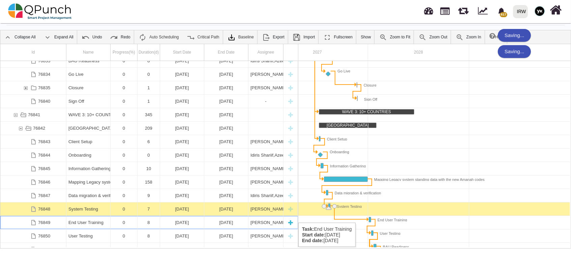
click at [115, 217] on div "0" at bounding box center [124, 222] width 23 height 13
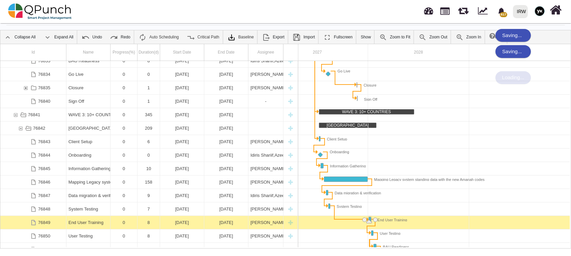
click at [115, 217] on div "0" at bounding box center [124, 222] width 23 height 13
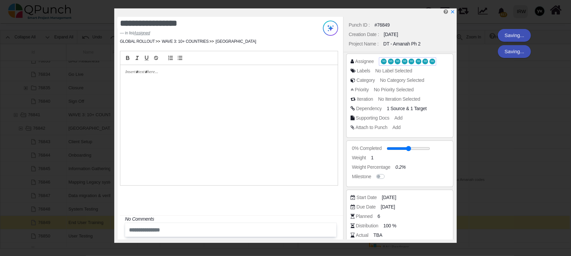
click at [414, 61] on span "NS NS NS NS NS NS NS NS" at bounding box center [407, 61] width 55 height 7
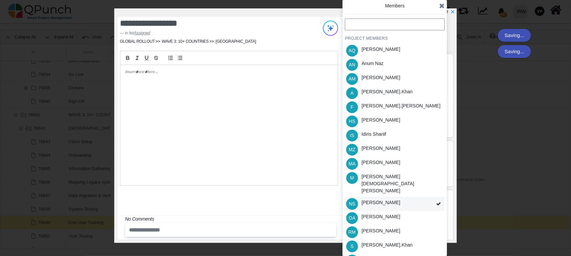
click at [442, 197] on span at bounding box center [438, 204] width 12 height 14
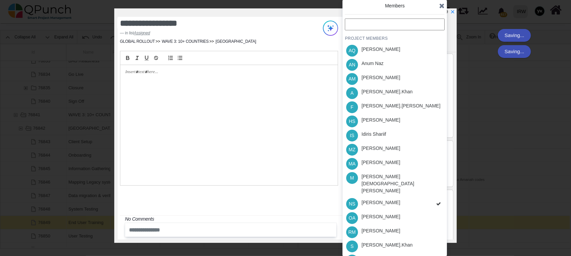
click at [440, 189] on div "PROJECT MEMBERS AQ [PERSON_NAME] AN [PERSON_NAME] AM [PERSON_NAME] A [PERSON_NA…" at bounding box center [395, 157] width 100 height 277
click at [436, 191] on div "PROJECT MEMBERS AQ [PERSON_NAME] AN [PERSON_NAME] AM [PERSON_NAME] A [PERSON_NA…" at bounding box center [395, 157] width 100 height 277
click at [436, 202] on icon at bounding box center [438, 204] width 5 height 5
click at [436, 191] on div "PROJECT MEMBERS AQ [PERSON_NAME] AN [PERSON_NAME] AM [PERSON_NAME] A [PERSON_NA…" at bounding box center [395, 157] width 100 height 277
click at [441, 1] on span at bounding box center [441, 6] width 5 height 10
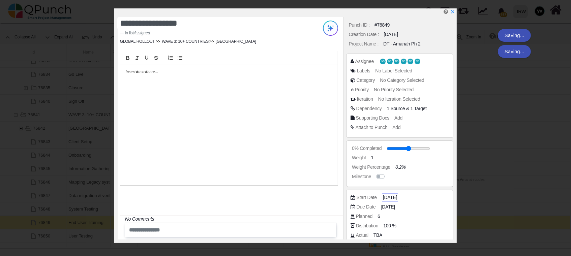
click at [394, 198] on span "[DATE]" at bounding box center [390, 197] width 14 height 7
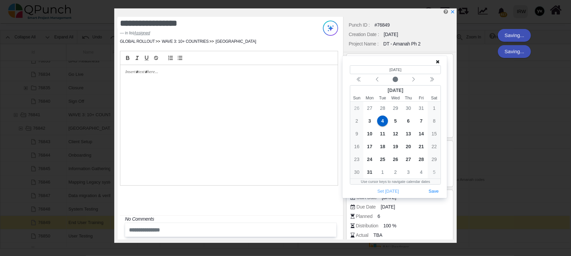
click at [439, 61] on div "(Selected date) [DATE] [DATE] Sun Mon Tue Wed Thu Fri Sat 26 27 28 29 30 31 1 2…" at bounding box center [395, 126] width 100 height 137
click at [439, 61] on icon at bounding box center [438, 61] width 4 height 5
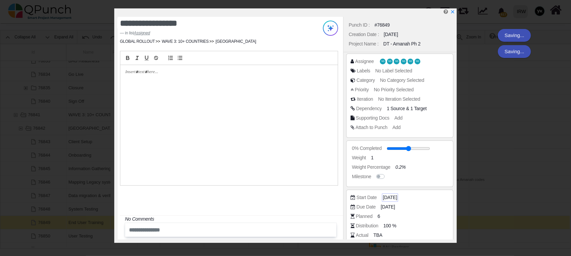
click at [397, 198] on span "[DATE]" at bounding box center [390, 197] width 14 height 7
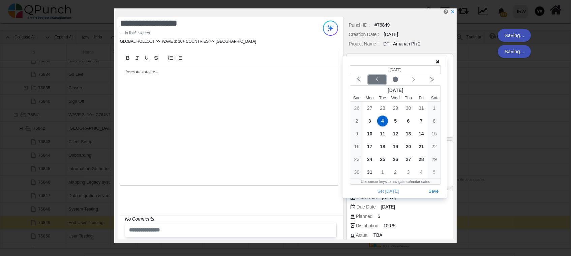
click at [383, 80] on div "Previous month" at bounding box center [377, 79] width 16 height 7
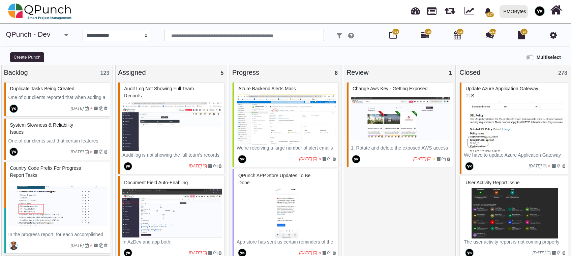
select select "*****"
